Goal: Navigation & Orientation: Find specific page/section

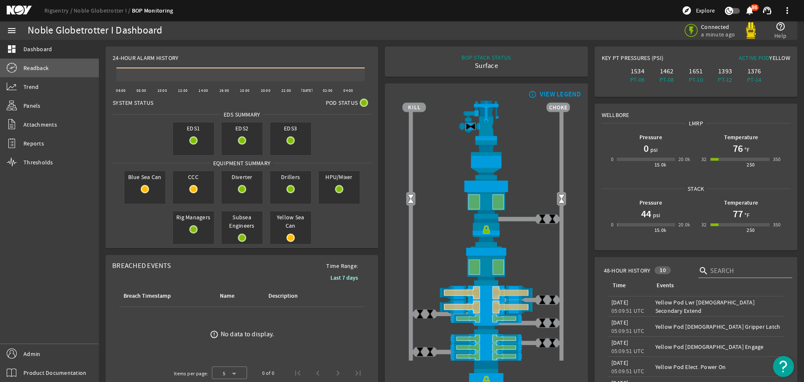
click at [52, 65] on link "Readback" at bounding box center [49, 68] width 99 height 18
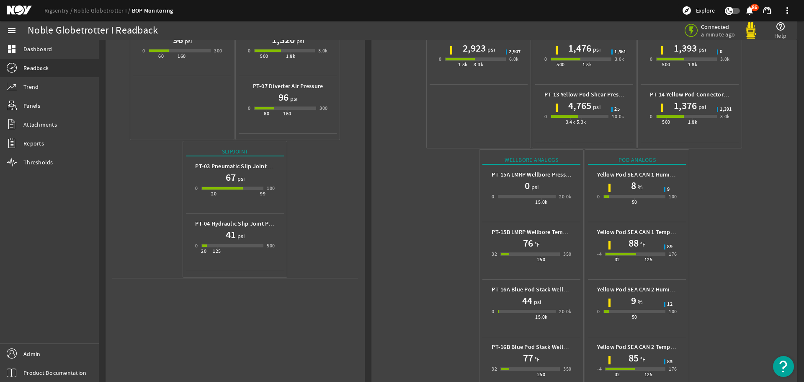
scroll to position [259, 0]
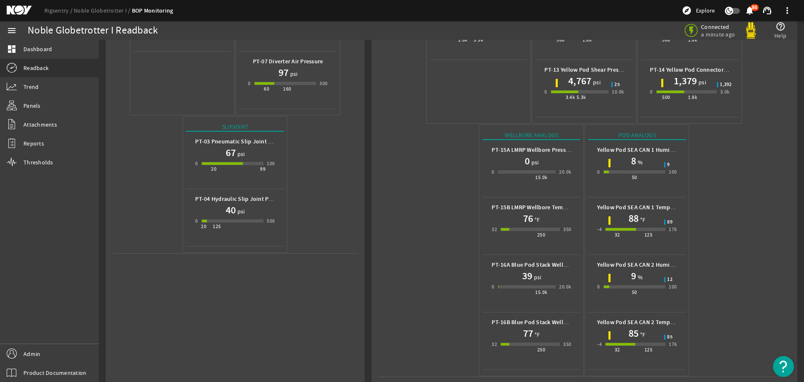
click at [26, 9] on mat-icon at bounding box center [26, 10] width 38 height 10
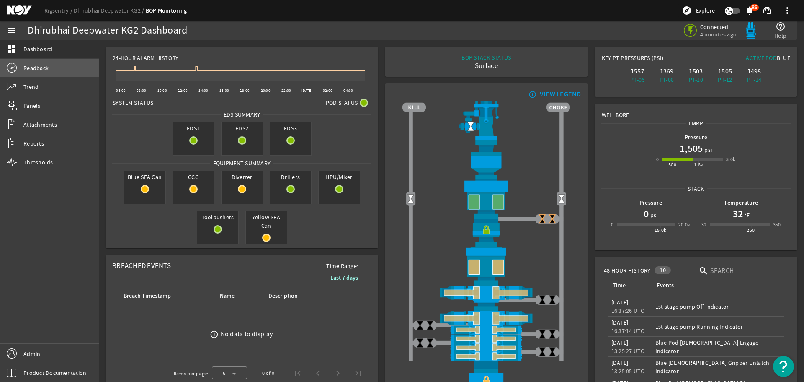
click at [70, 72] on link "Readback" at bounding box center [49, 68] width 99 height 18
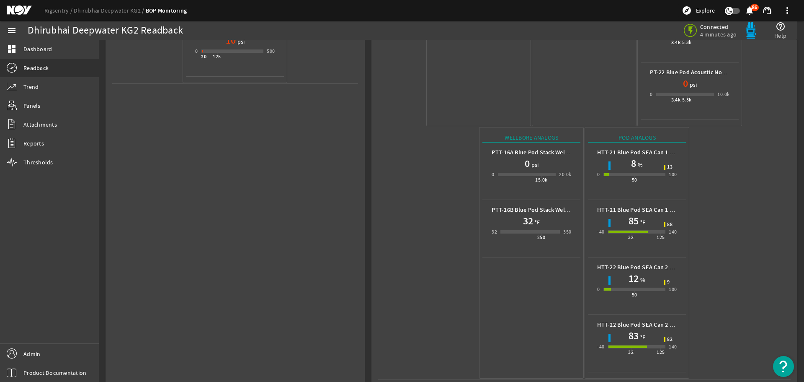
scroll to position [431, 0]
click at [14, 11] on mat-icon at bounding box center [26, 10] width 38 height 10
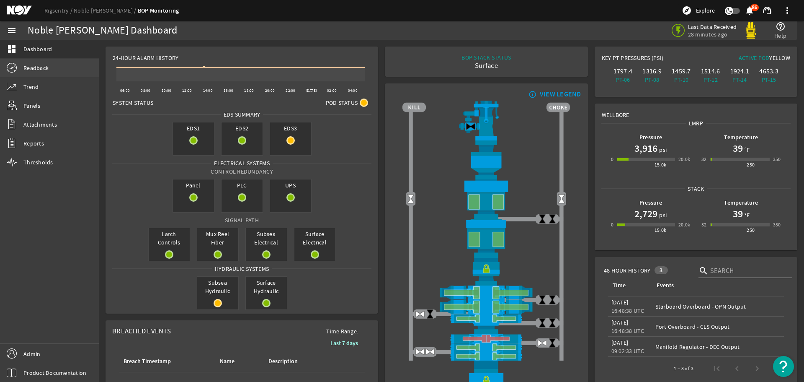
click at [59, 73] on link "Readback" at bounding box center [49, 68] width 99 height 18
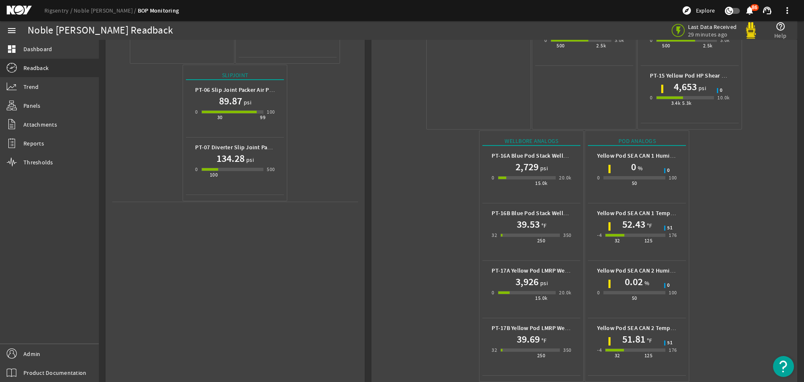
scroll to position [316, 0]
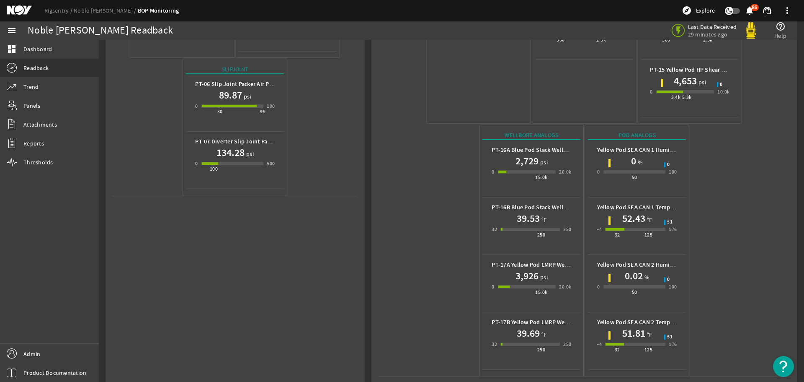
click at [434, 175] on div "Supply PT-01 Yellow Pod Conduit Pressure 4,685 psi 0 3.4k 5.3k 10.0k 4,927 PT-0…" at bounding box center [584, 67] width 413 height 620
click at [11, 50] on mat-icon "dashboard" at bounding box center [12, 49] width 10 height 10
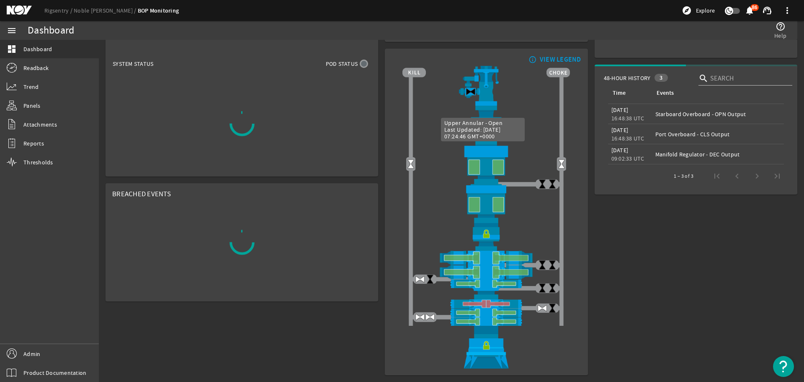
scroll to position [39, 0]
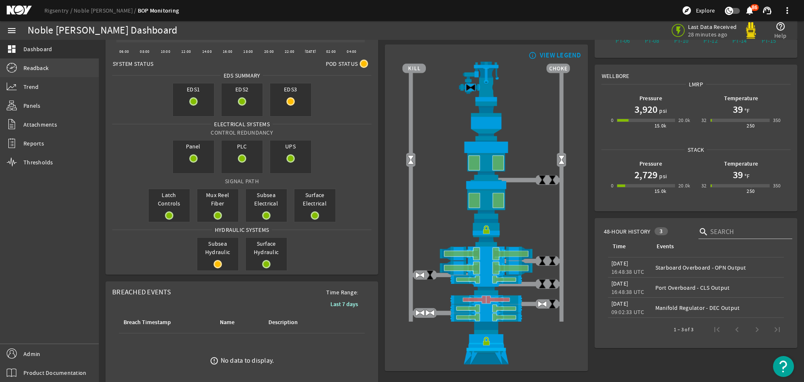
click at [74, 69] on link "Readback" at bounding box center [49, 68] width 99 height 18
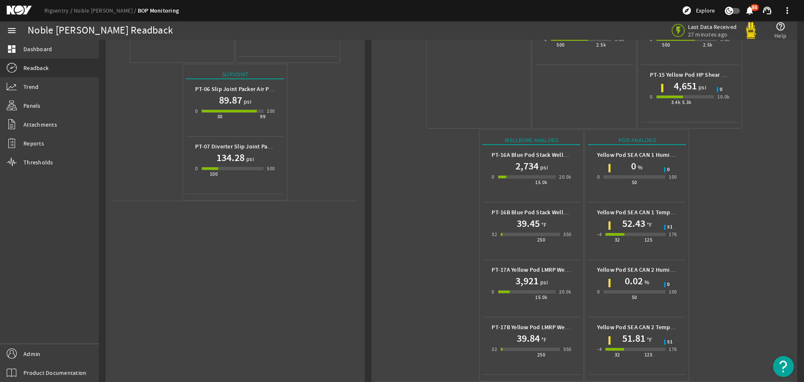
scroll to position [316, 0]
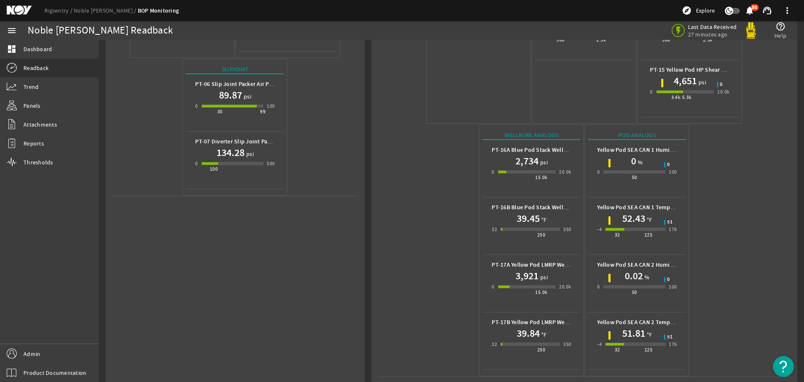
click at [24, 12] on mat-icon at bounding box center [26, 10] width 38 height 10
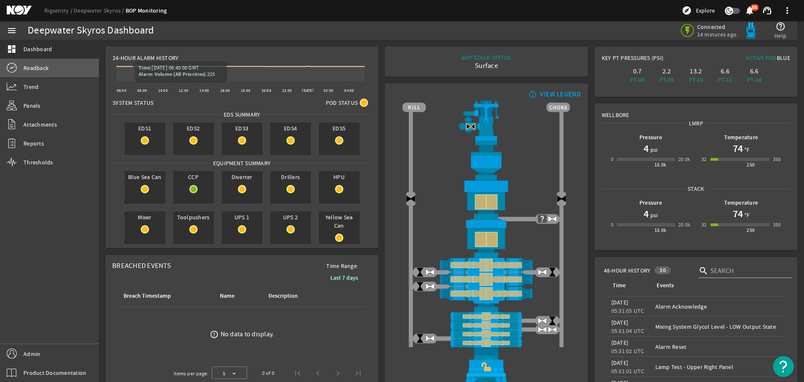
click at [70, 75] on link "Readback" at bounding box center [49, 68] width 99 height 18
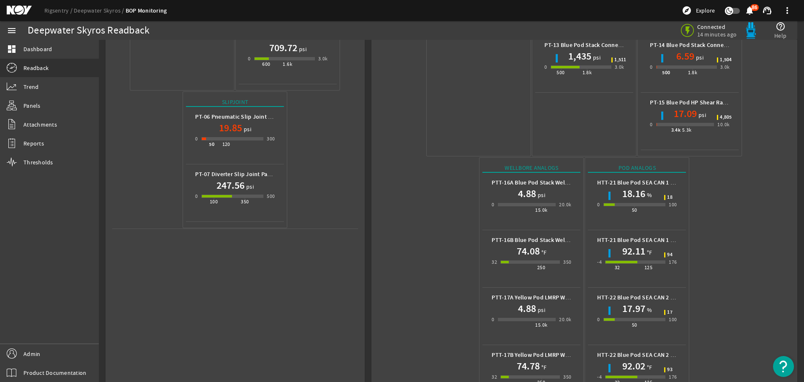
scroll to position [316, 0]
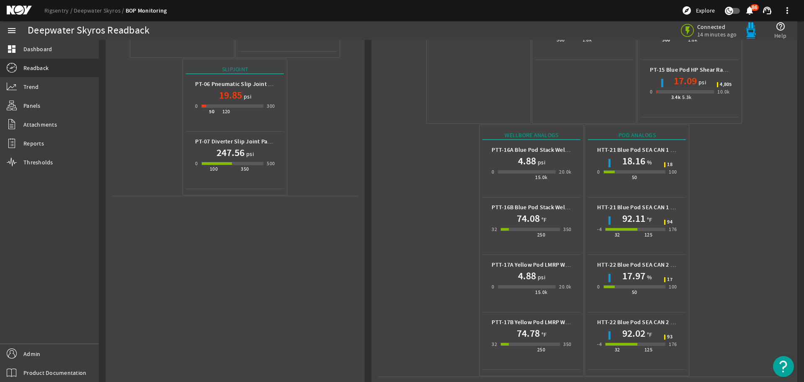
click at [23, 6] on mat-icon at bounding box center [26, 10] width 38 height 10
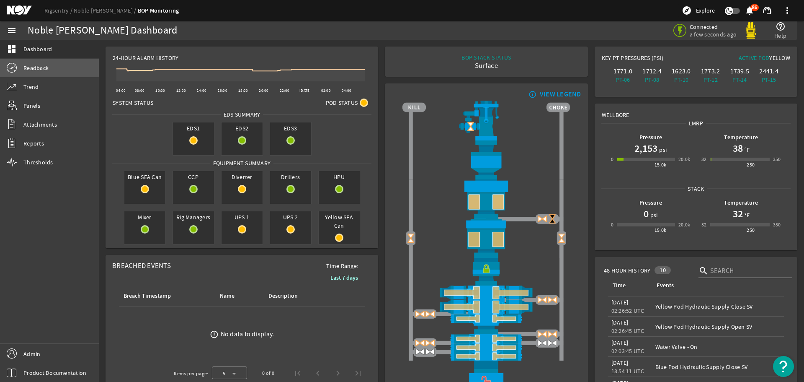
click at [49, 65] on link "Readback" at bounding box center [49, 68] width 99 height 18
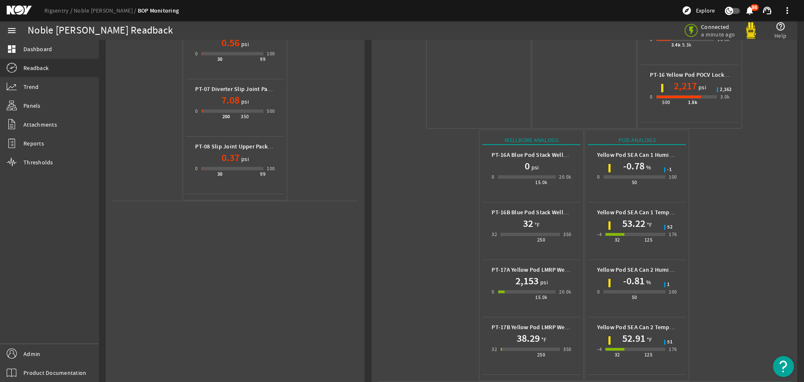
scroll to position [373, 0]
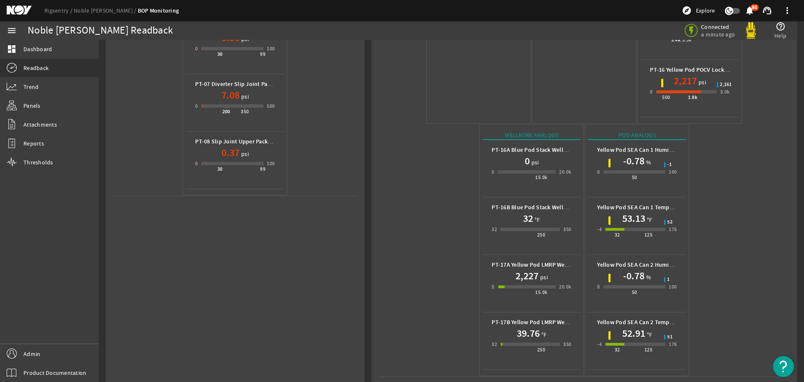
click at [17, 10] on mat-icon at bounding box center [26, 10] width 38 height 10
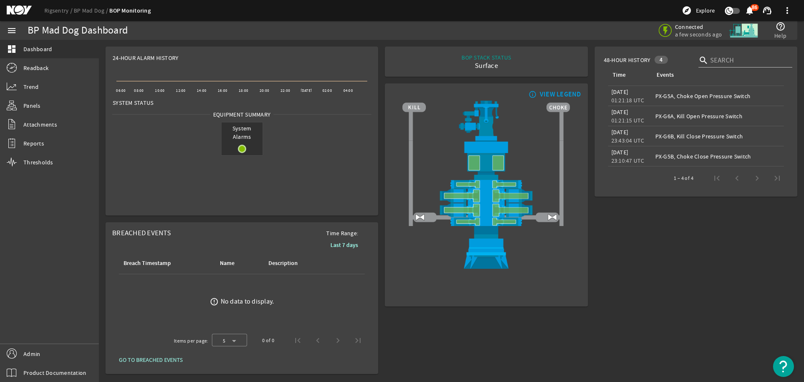
click at [18, 12] on mat-icon at bounding box center [26, 10] width 38 height 10
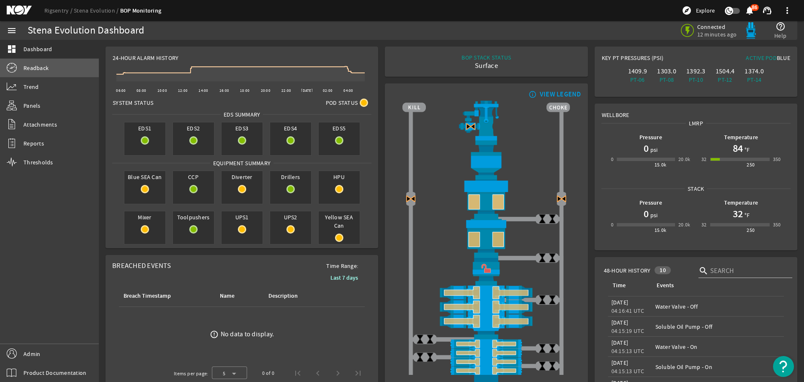
click at [59, 67] on link "Readback" at bounding box center [49, 68] width 99 height 18
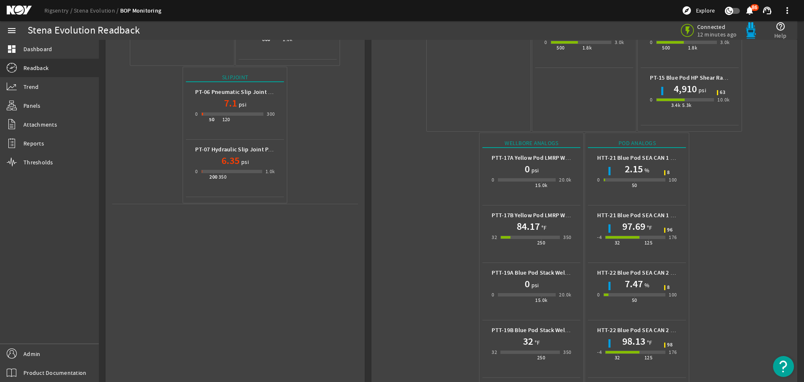
scroll to position [316, 0]
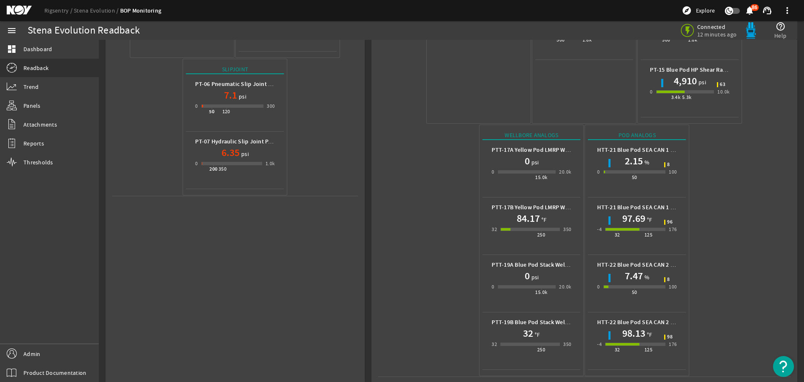
click at [20, 13] on mat-icon at bounding box center [26, 10] width 38 height 10
